Goal: Find specific page/section: Find specific page/section

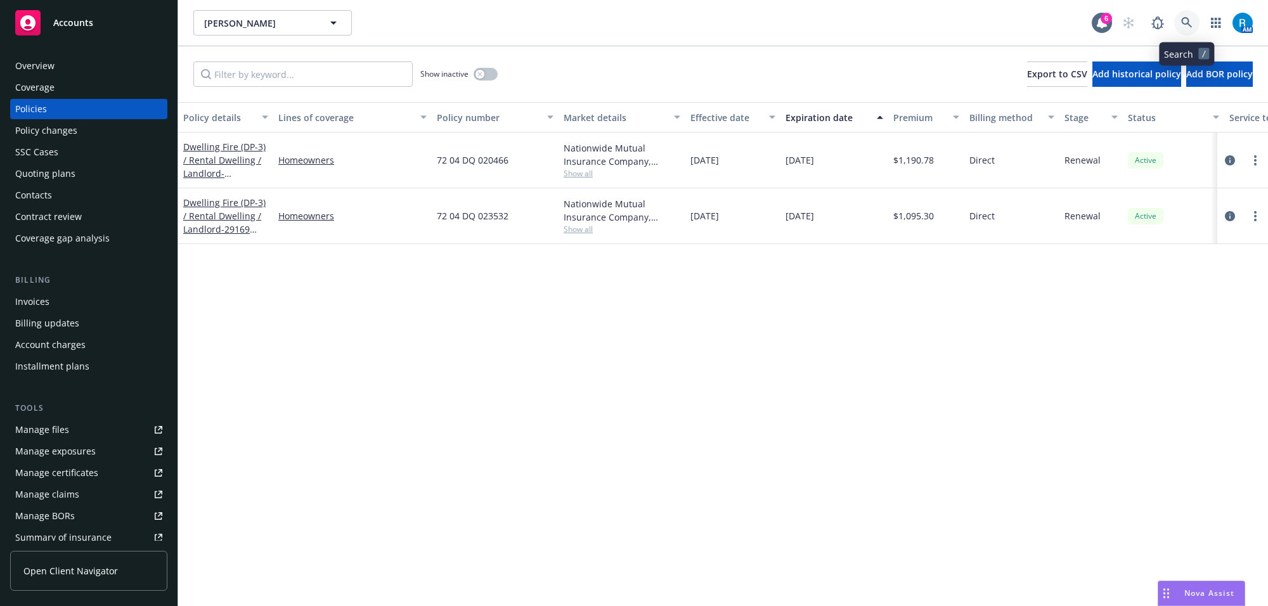
click at [1184, 20] on icon at bounding box center [1186, 22] width 11 height 11
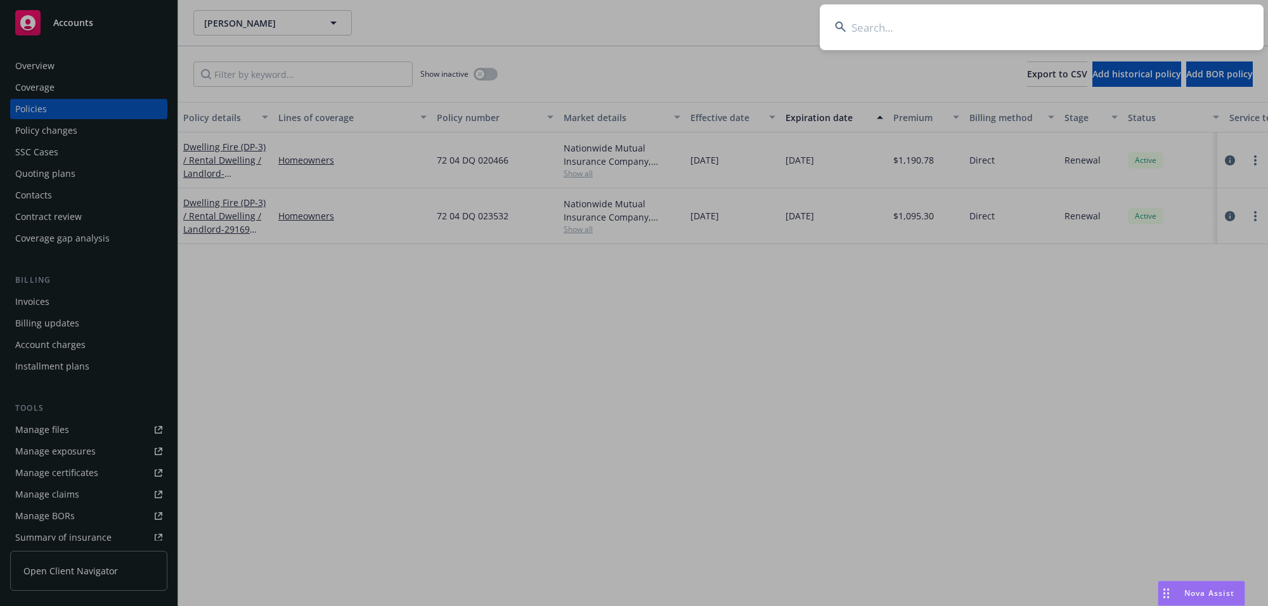
type input "[PERSON_NAME]"
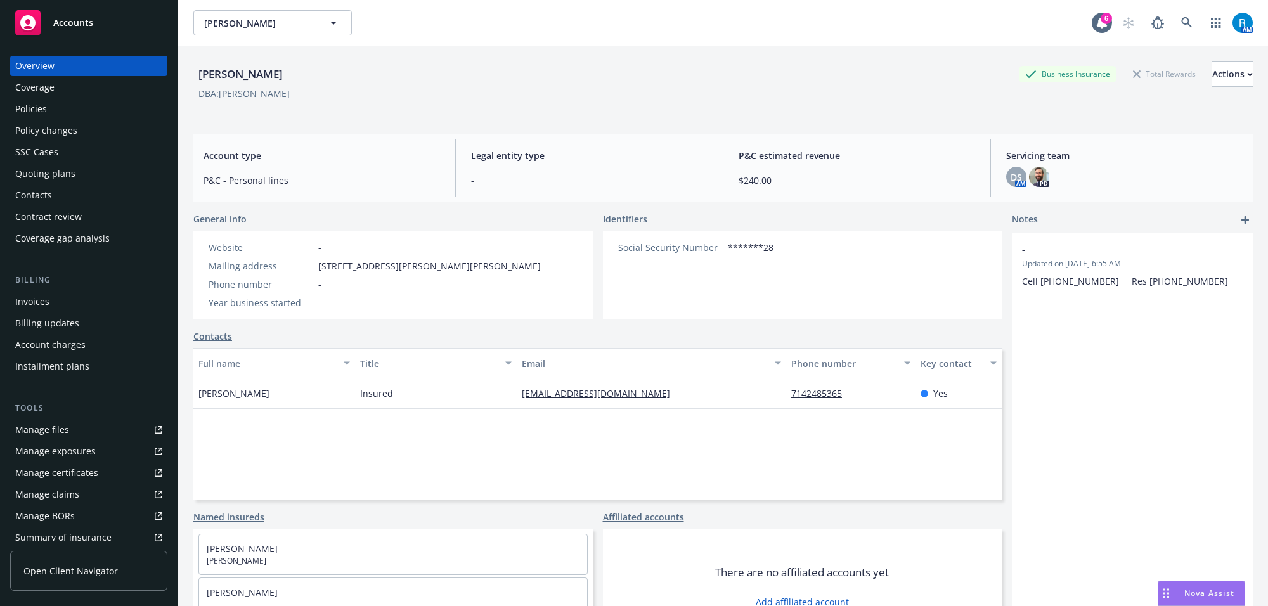
click at [68, 105] on div "Policies" at bounding box center [88, 109] width 147 height 20
